Goal: Task Accomplishment & Management: Manage account settings

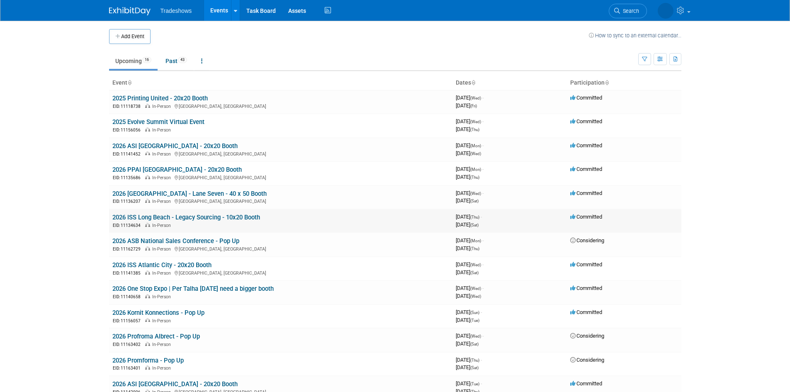
scroll to position [41, 0]
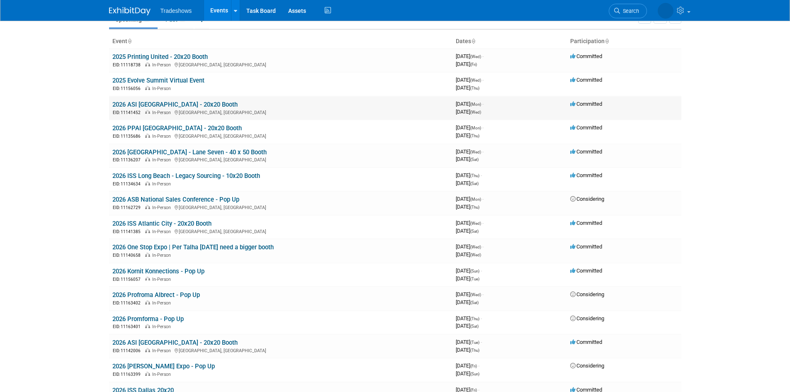
click at [153, 107] on link "2026 ASI [GEOGRAPHIC_DATA] - 20x20 Booth" at bounding box center [174, 104] width 125 height 7
click at [150, 126] on link "2026 PPAI [GEOGRAPHIC_DATA] - 20x20 Booth" at bounding box center [176, 127] width 129 height 7
click at [185, 130] on link "2026 PPAI Las Vegas - 20x20 Booth" at bounding box center [176, 127] width 129 height 7
click at [193, 149] on link "2026 [GEOGRAPHIC_DATA] - Lane Seven - 40 x 50 Booth" at bounding box center [189, 152] width 154 height 7
click at [162, 201] on link "2026 ASB National Sales Conference - Pop Up" at bounding box center [175, 199] width 127 height 7
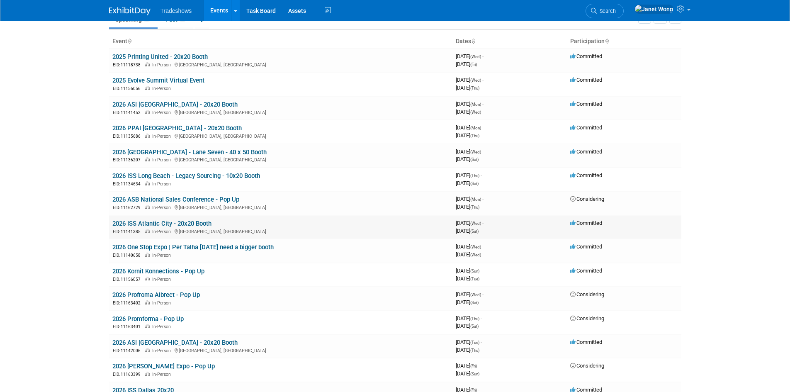
click at [145, 225] on link "2026 ISS Atlantic City - 20x20 Booth" at bounding box center [161, 223] width 99 height 7
click at [178, 275] on link "2026 Kornit Konnections - Pop Up" at bounding box center [158, 271] width 92 height 7
click at [160, 343] on link "2026 ASI Chicago - 20x20 Booth" at bounding box center [174, 342] width 125 height 7
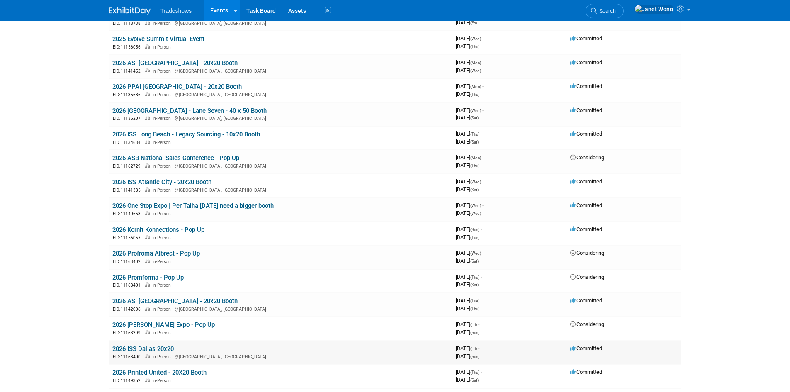
click at [154, 352] on link "2026 ISS Dallas 20x20" at bounding box center [142, 348] width 61 height 7
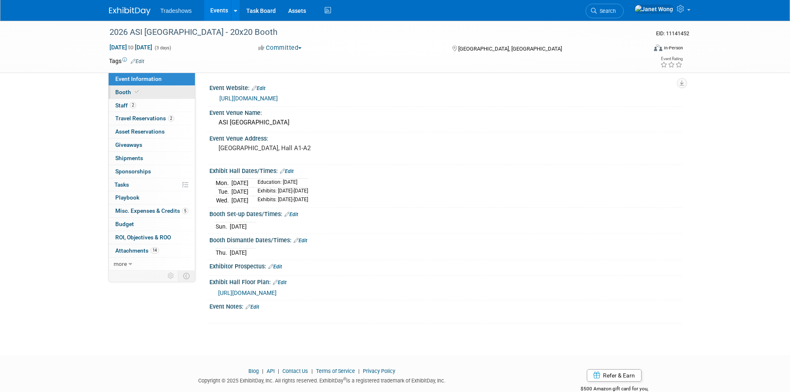
click at [146, 93] on link "Booth" at bounding box center [152, 92] width 86 height 13
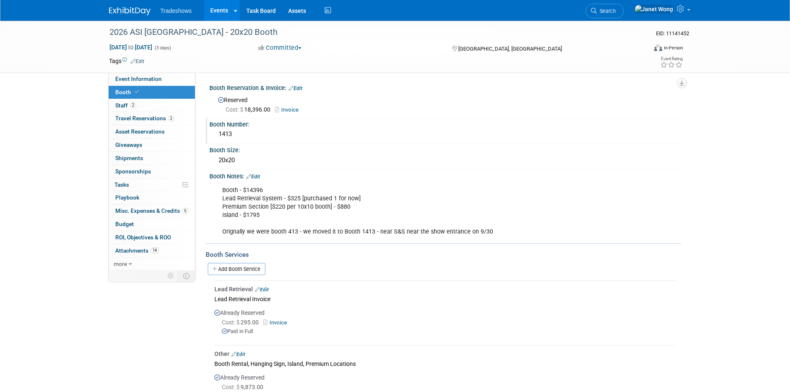
drag, startPoint x: 201, startPoint y: 134, endPoint x: 216, endPoint y: 134, distance: 14.9
click at [216, 134] on div "1413" at bounding box center [446, 134] width 460 height 13
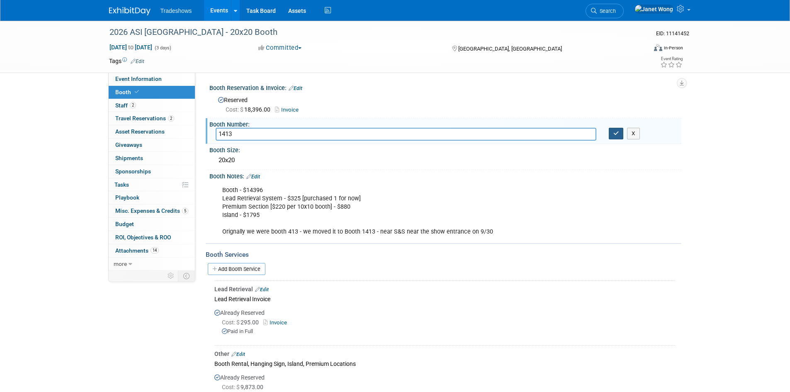
drag, startPoint x: 618, startPoint y: 134, endPoint x: 612, endPoint y: 130, distance: 6.7
click at [618, 134] on icon "button" at bounding box center [617, 133] width 6 height 5
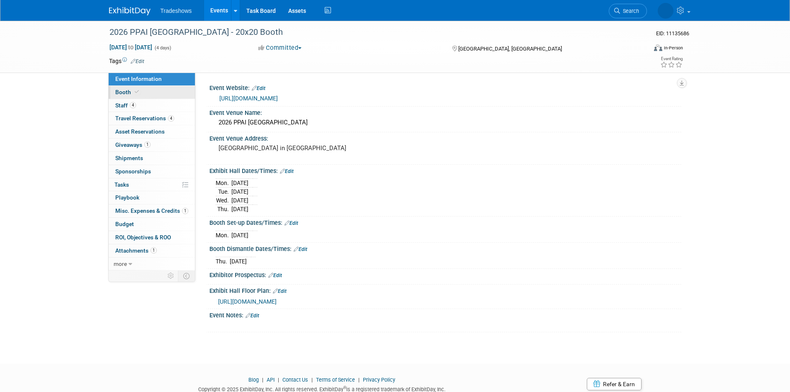
click at [146, 96] on link "Booth" at bounding box center [152, 92] width 86 height 13
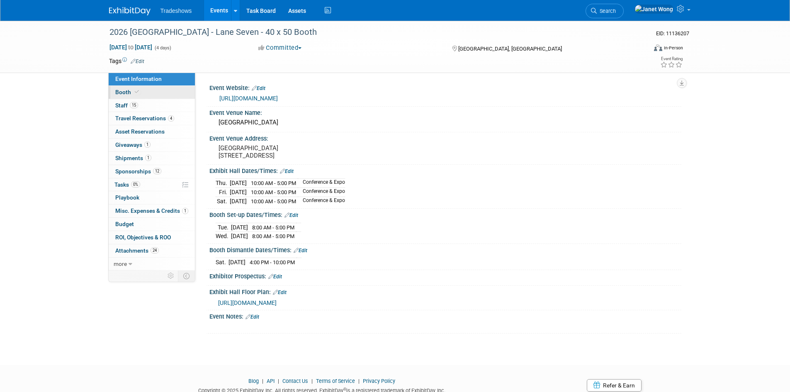
click at [144, 97] on link "Booth" at bounding box center [152, 92] width 86 height 13
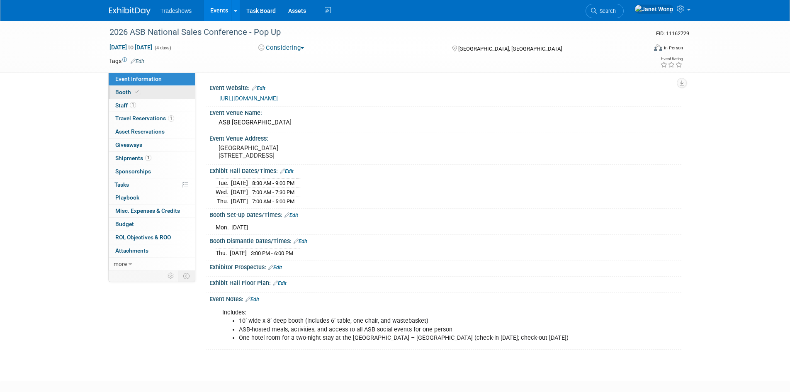
click at [125, 91] on span "Booth" at bounding box center [127, 92] width 25 height 7
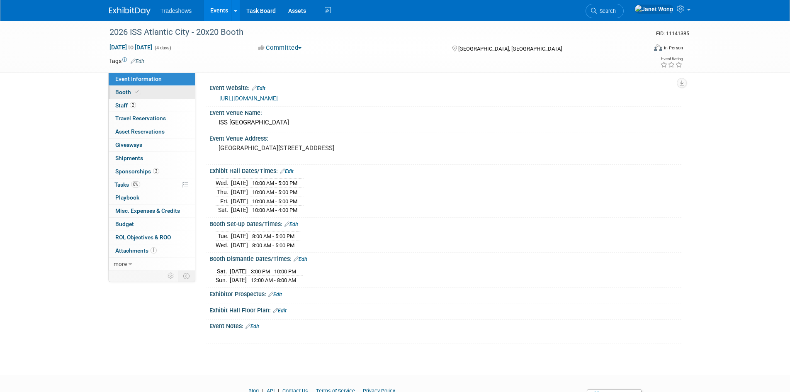
click at [141, 93] on link "Booth" at bounding box center [152, 92] width 86 height 13
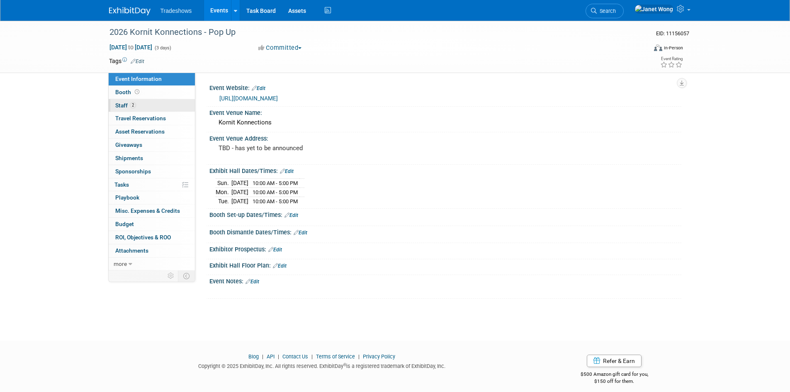
click at [129, 104] on span "Staff 2" at bounding box center [125, 105] width 21 height 7
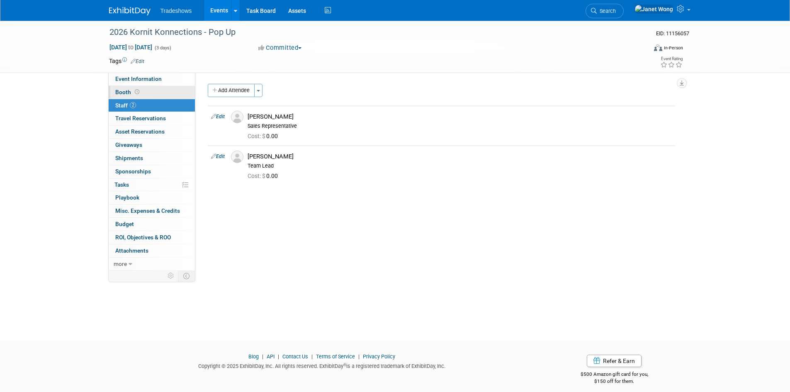
click at [137, 95] on span at bounding box center [137, 92] width 8 height 6
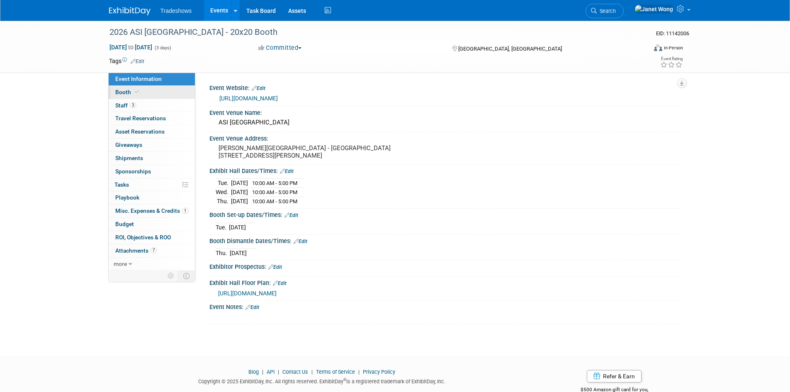
click at [139, 93] on span at bounding box center [136, 92] width 7 height 6
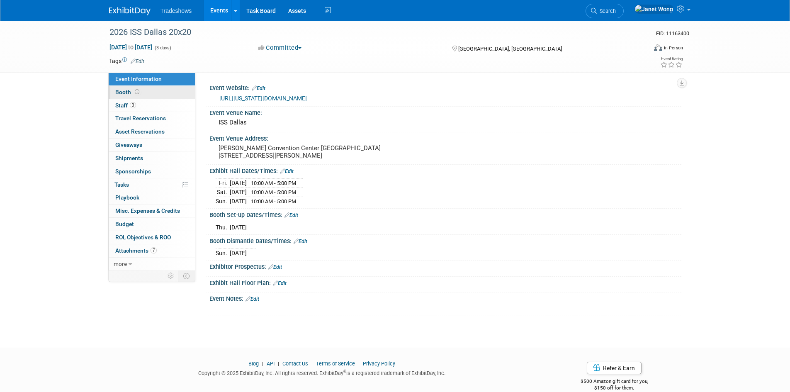
click at [129, 93] on span "Booth" at bounding box center [128, 92] width 26 height 7
